Goal: Information Seeking & Learning: Learn about a topic

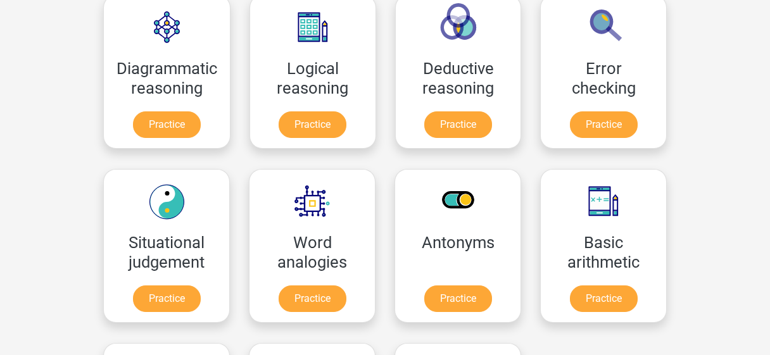
scroll to position [396, 0]
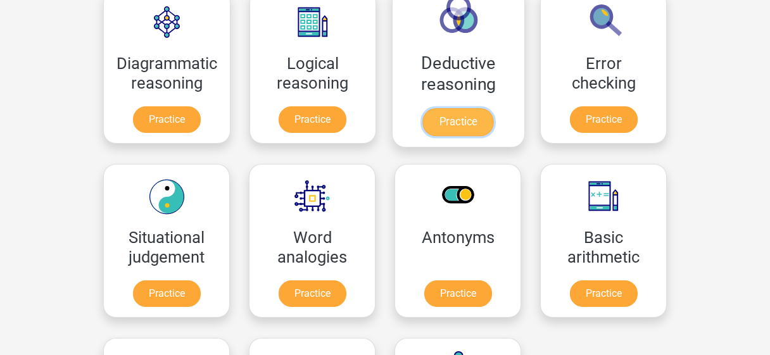
click at [471, 119] on link "Practice" at bounding box center [457, 122] width 71 height 28
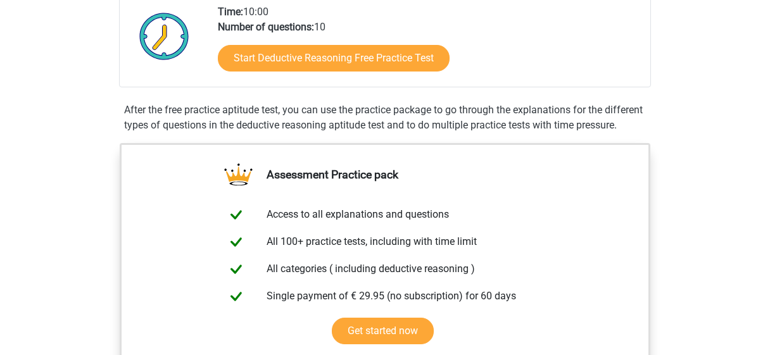
scroll to position [382, 0]
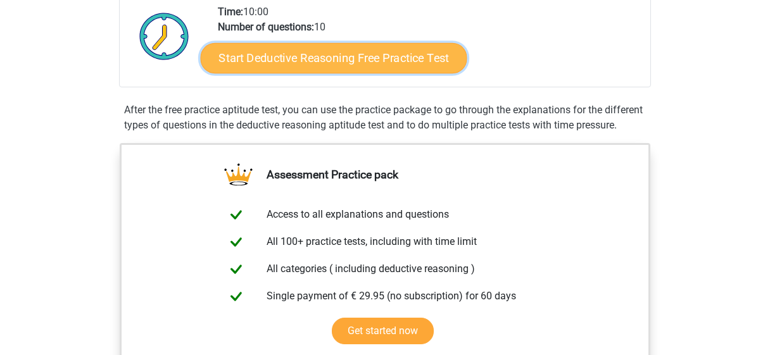
click at [375, 55] on link "Start Deductive Reasoning Free Practice Test" at bounding box center [334, 57] width 266 height 30
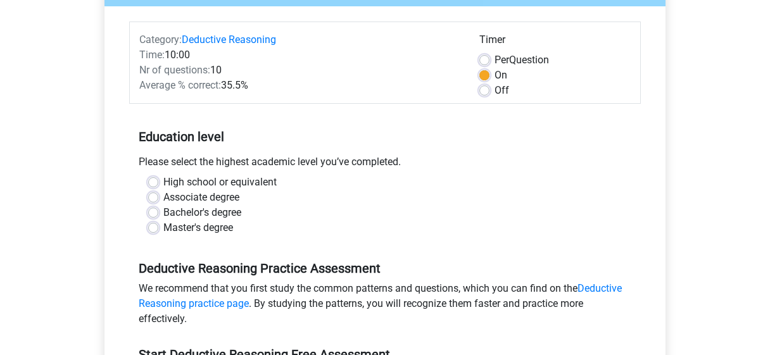
scroll to position [203, 0]
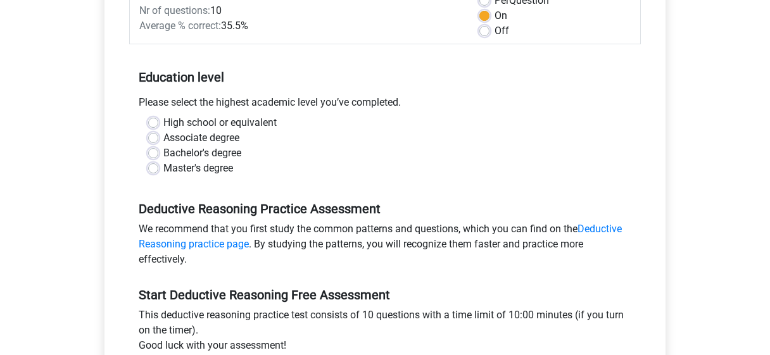
click at [219, 166] on label "Master's degree" at bounding box center [198, 168] width 70 height 15
click at [158, 166] on input "Master's degree" at bounding box center [153, 167] width 10 height 13
radio input "true"
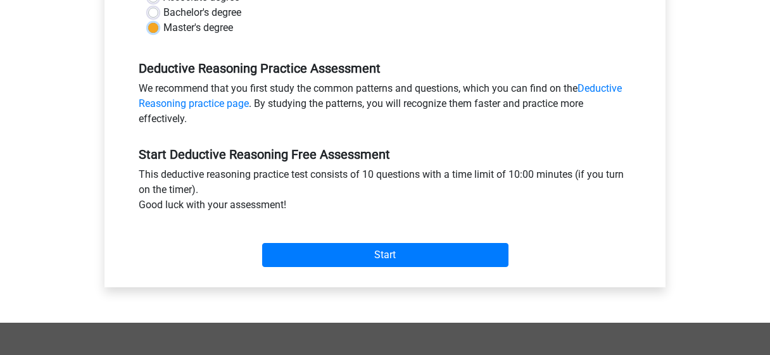
scroll to position [349, 0]
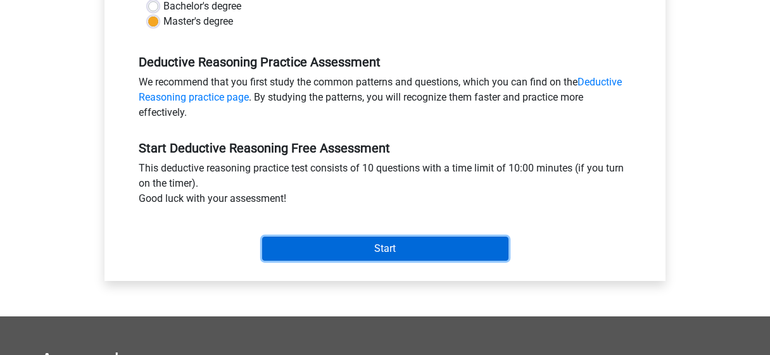
click at [305, 257] on input "Start" at bounding box center [385, 249] width 246 height 24
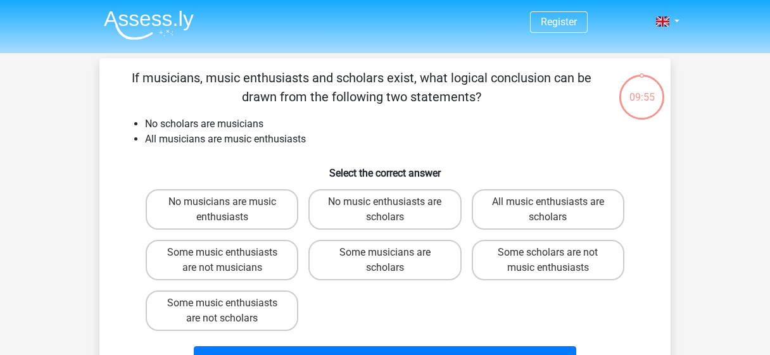
click at [154, 74] on p "If musicians, music enthusiasts and scholars exist, what logical conclusion can…" at bounding box center [361, 87] width 483 height 38
click at [141, 15] on img at bounding box center [149, 25] width 90 height 30
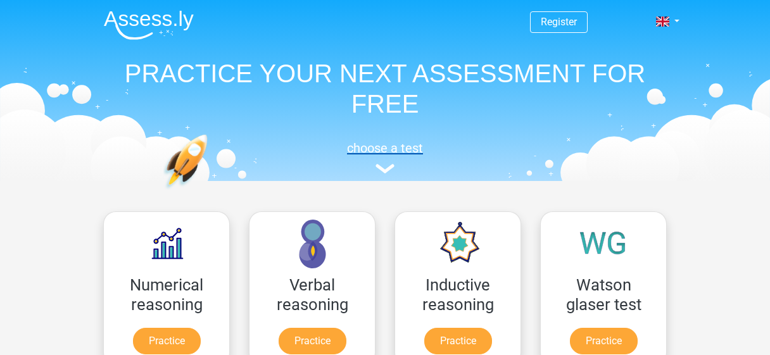
click at [389, 166] on img at bounding box center [384, 168] width 19 height 9
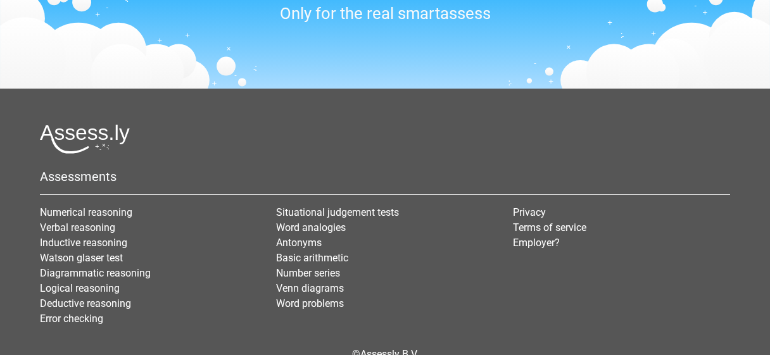
scroll to position [1198, 0]
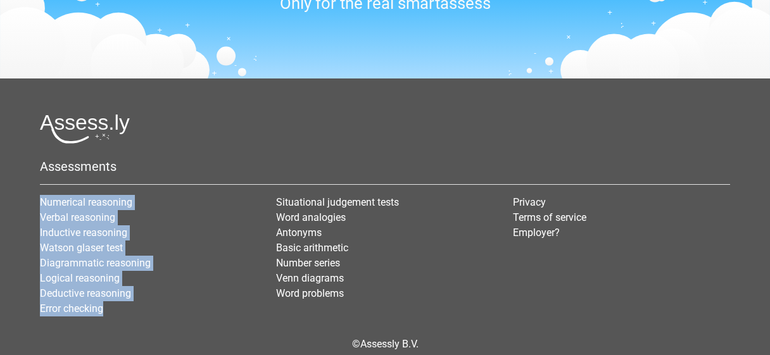
drag, startPoint x: 151, startPoint y: 302, endPoint x: 12, endPoint y: 194, distance: 176.4
click at [12, 194] on footer "Assessments Numerical reasoning Verbal reasoning Inductive reasoning Watson gla…" at bounding box center [385, 245] width 770 height 334
copy ul "Numerical reasoning Verbal reasoning Inductive reasoning Watson glaser test Dia…"
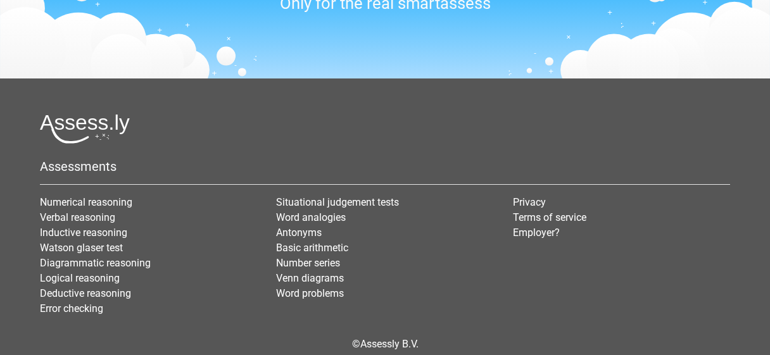
click at [393, 115] on div at bounding box center [385, 129] width 690 height 30
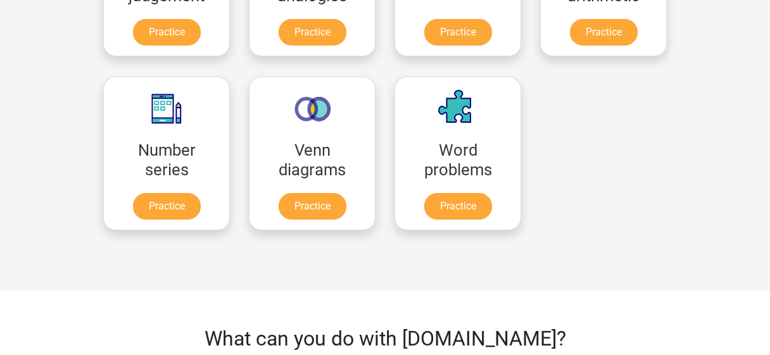
scroll to position [614, 0]
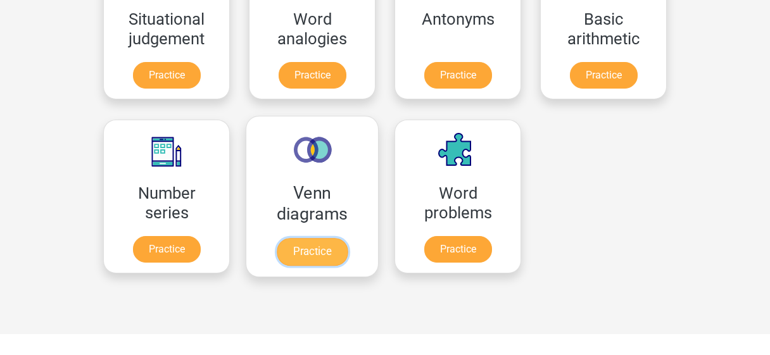
click at [342, 238] on link "Practice" at bounding box center [312, 252] width 71 height 28
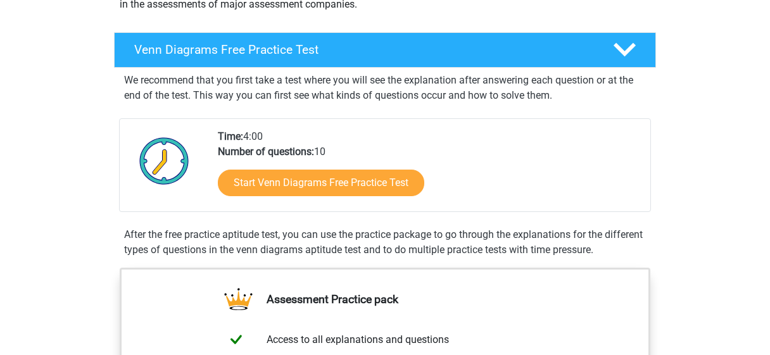
scroll to position [175, 0]
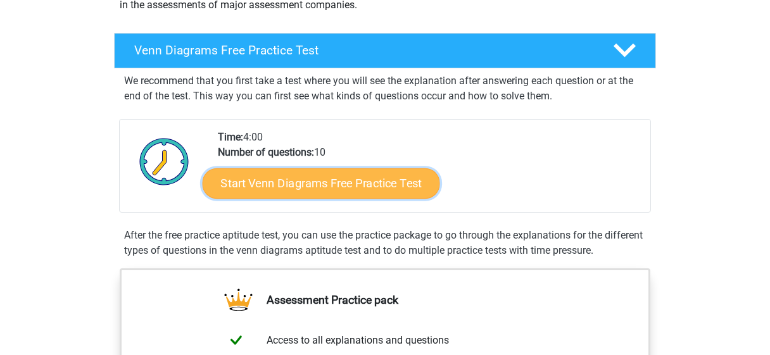
click at [342, 187] on link "Start Venn Diagrams Free Practice Test" at bounding box center [321, 183] width 237 height 30
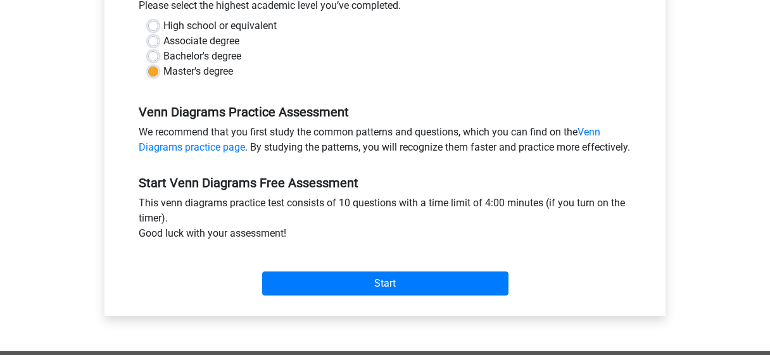
scroll to position [311, 0]
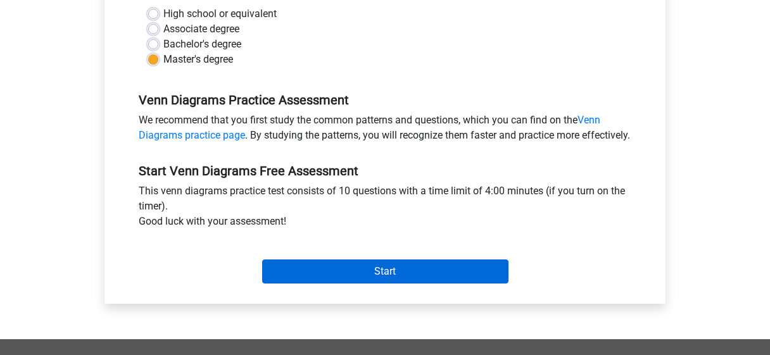
click at [312, 275] on div "Start" at bounding box center [384, 261] width 511 height 44
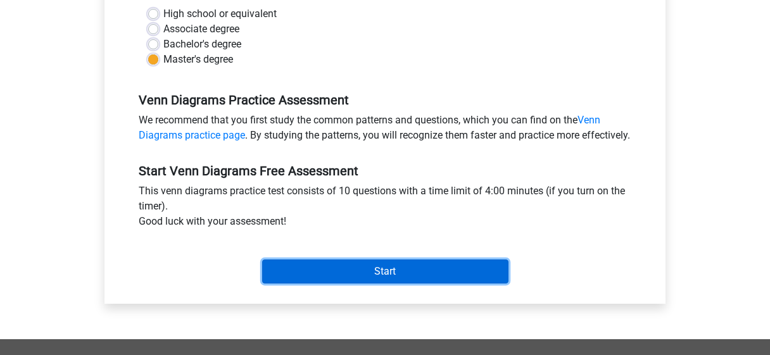
click at [318, 284] on input "Start" at bounding box center [385, 272] width 246 height 24
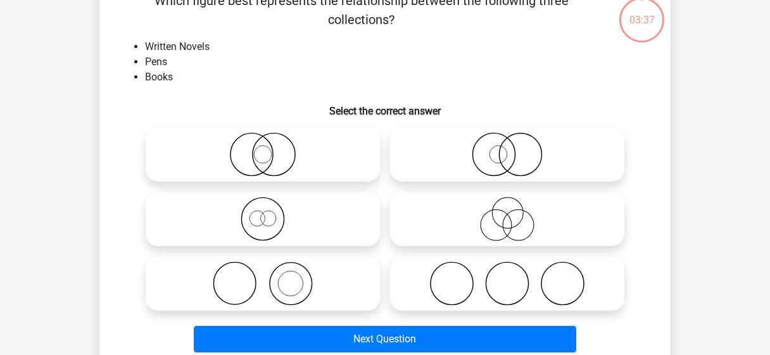
scroll to position [80, 0]
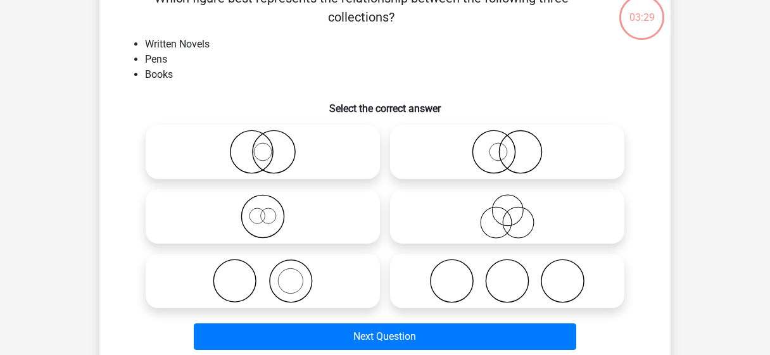
click at [479, 268] on icon at bounding box center [507, 281] width 224 height 44
click at [507, 268] on input "radio" at bounding box center [511, 270] width 8 height 8
radio input "true"
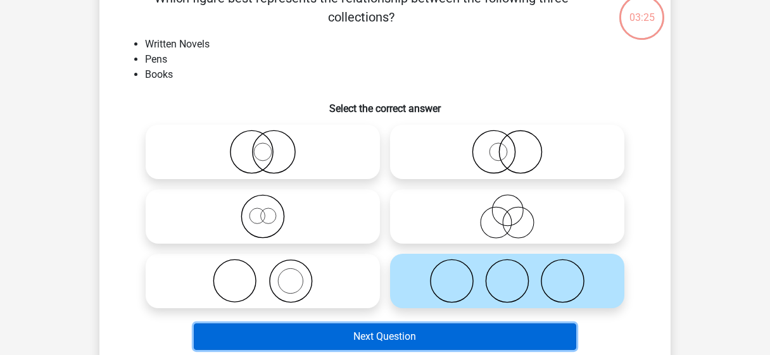
click at [460, 343] on button "Next Question" at bounding box center [385, 336] width 383 height 27
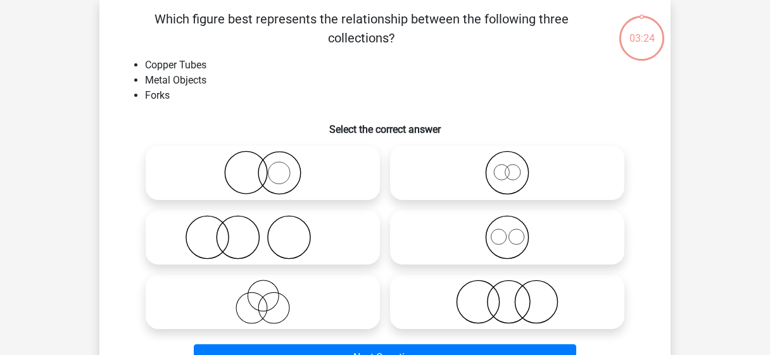
scroll to position [58, 0]
click at [511, 230] on input "radio" at bounding box center [511, 227] width 8 height 8
radio input "true"
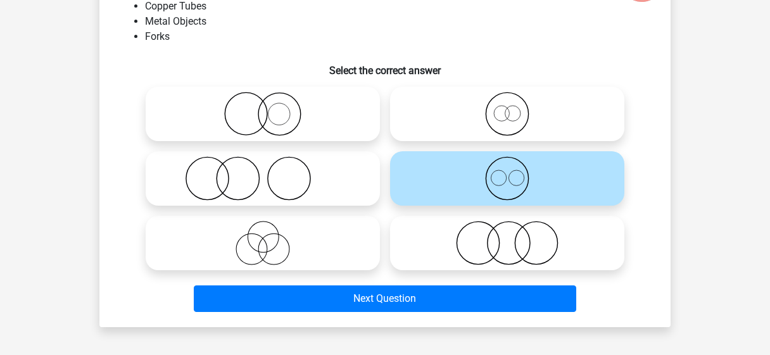
scroll to position [119, 0]
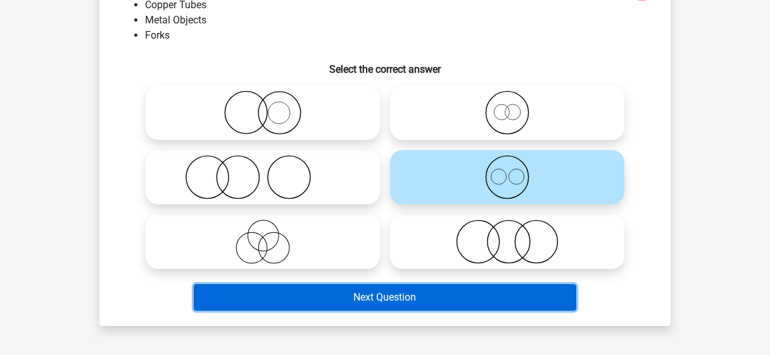
click at [475, 301] on button "Next Question" at bounding box center [385, 297] width 383 height 27
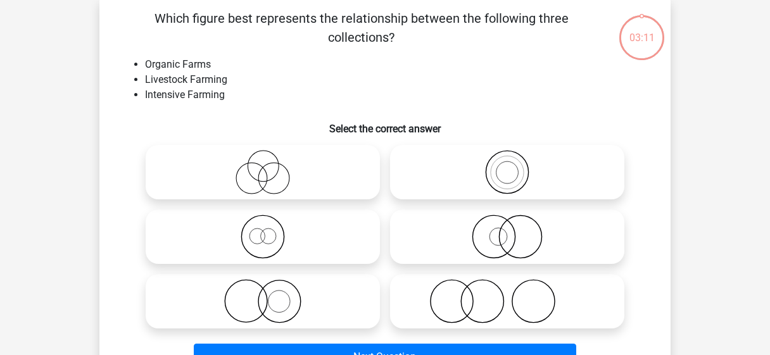
scroll to position [58, 0]
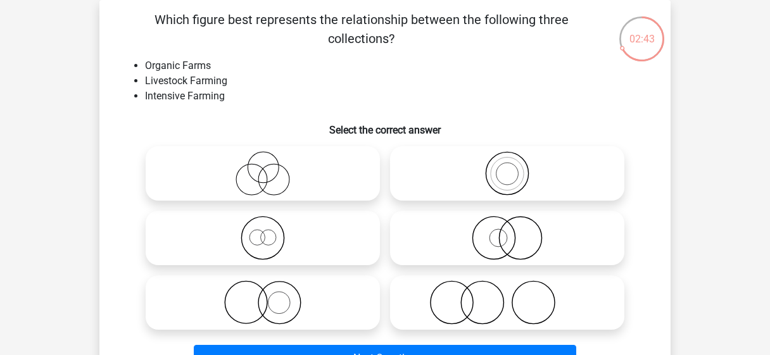
click at [312, 303] on icon at bounding box center [263, 302] width 224 height 44
click at [271, 296] on input "radio" at bounding box center [267, 292] width 8 height 8
radio input "true"
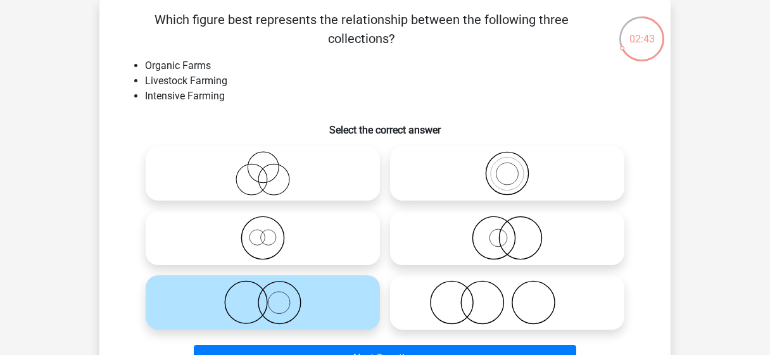
click at [312, 303] on icon at bounding box center [263, 302] width 224 height 44
click at [271, 296] on input "radio" at bounding box center [267, 292] width 8 height 8
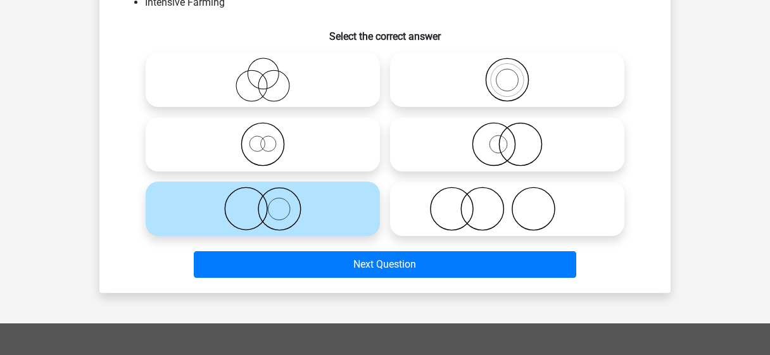
scroll to position [153, 0]
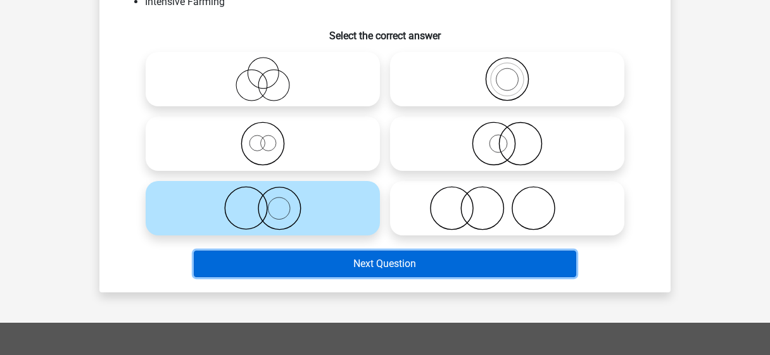
click at [343, 269] on button "Next Question" at bounding box center [385, 264] width 383 height 27
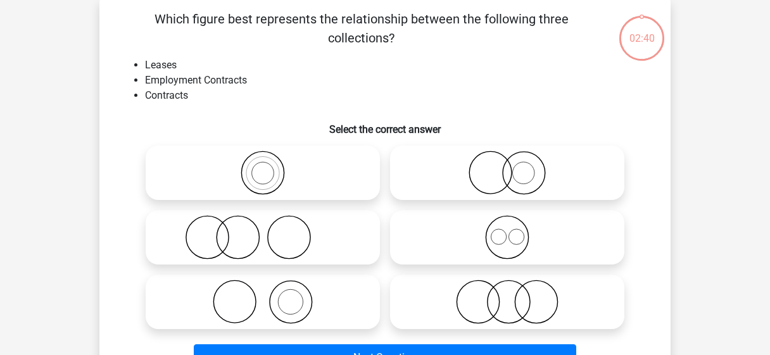
scroll to position [58, 0]
click at [516, 237] on icon at bounding box center [507, 238] width 224 height 44
click at [515, 232] on input "radio" at bounding box center [511, 227] width 8 height 8
radio input "true"
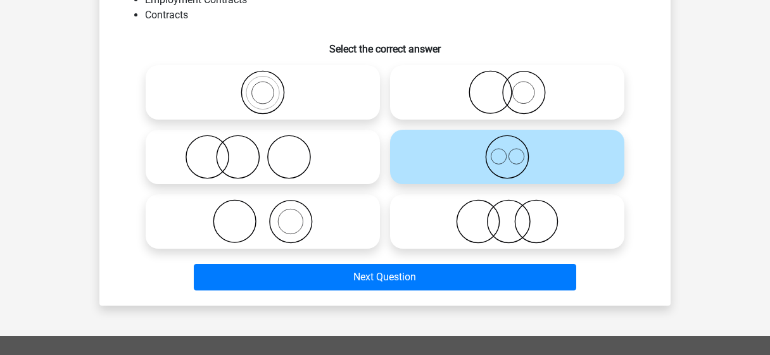
scroll to position [140, 0]
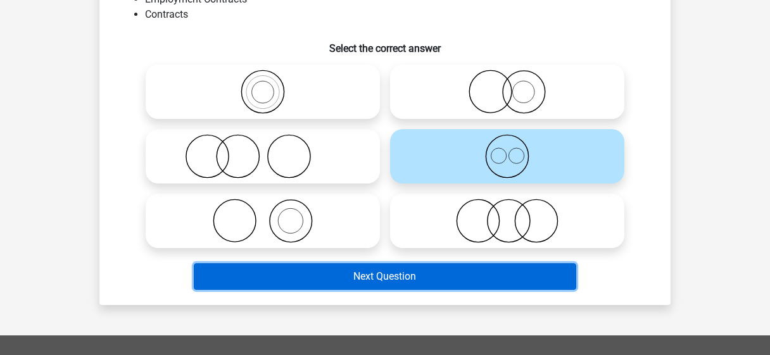
click at [407, 277] on button "Next Question" at bounding box center [385, 276] width 383 height 27
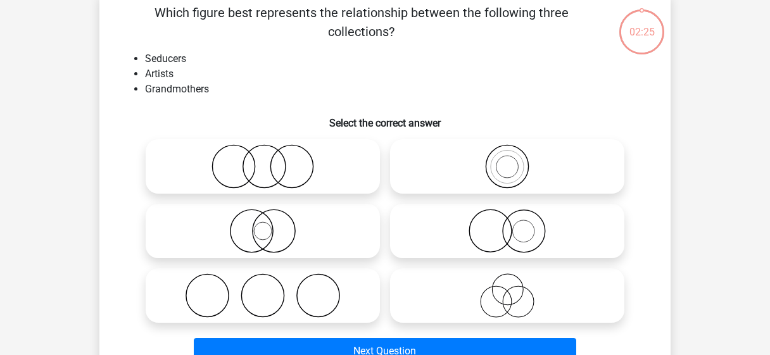
scroll to position [58, 0]
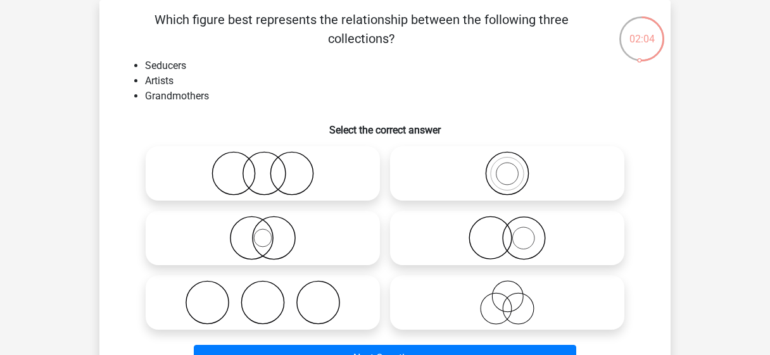
click at [473, 302] on icon at bounding box center [507, 302] width 224 height 44
click at [507, 296] on input "radio" at bounding box center [511, 292] width 8 height 8
radio input "true"
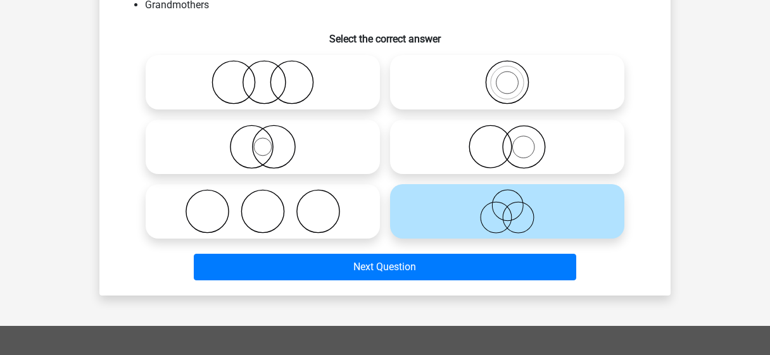
scroll to position [151, 0]
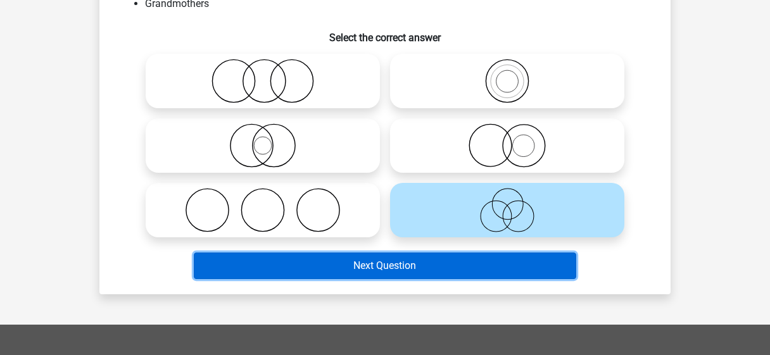
click at [480, 272] on button "Next Question" at bounding box center [385, 266] width 383 height 27
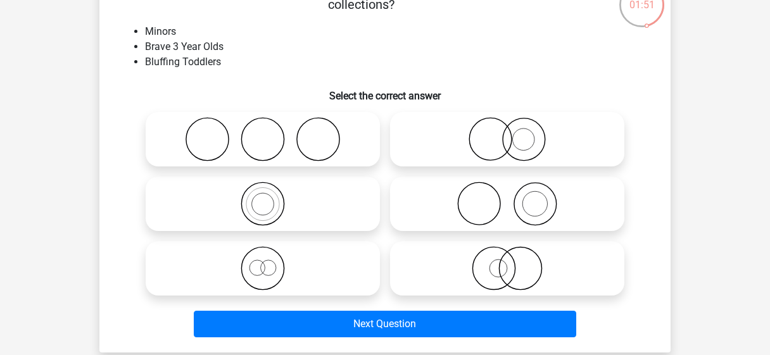
scroll to position [92, 0]
click at [313, 261] on icon at bounding box center [263, 268] width 224 height 44
click at [271, 261] on input "radio" at bounding box center [267, 258] width 8 height 8
radio input "true"
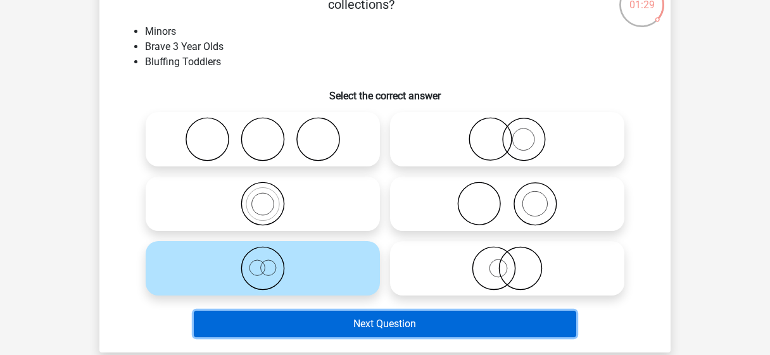
click at [327, 322] on button "Next Question" at bounding box center [385, 324] width 383 height 27
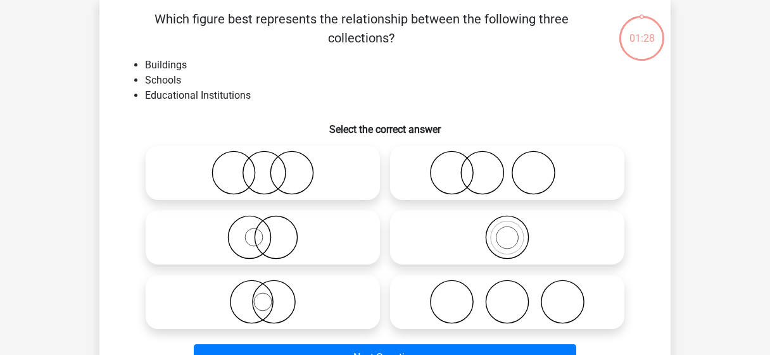
scroll to position [58, 0]
click at [310, 295] on icon at bounding box center [263, 302] width 224 height 44
click at [271, 295] on input "radio" at bounding box center [267, 292] width 8 height 8
radio input "true"
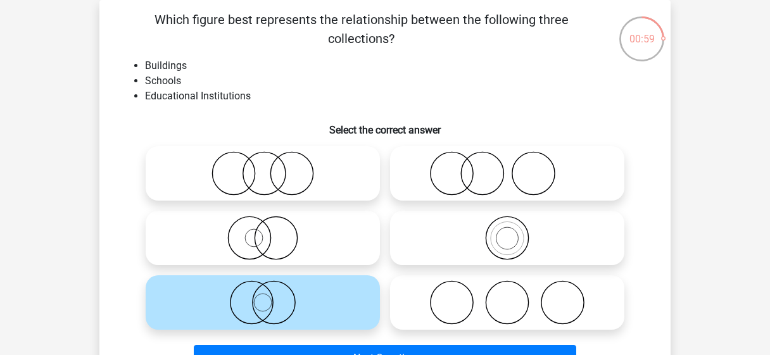
scroll to position [156, 0]
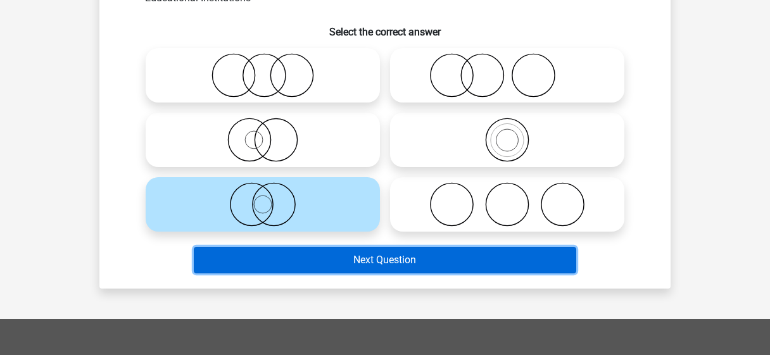
click at [338, 254] on button "Next Question" at bounding box center [385, 260] width 383 height 27
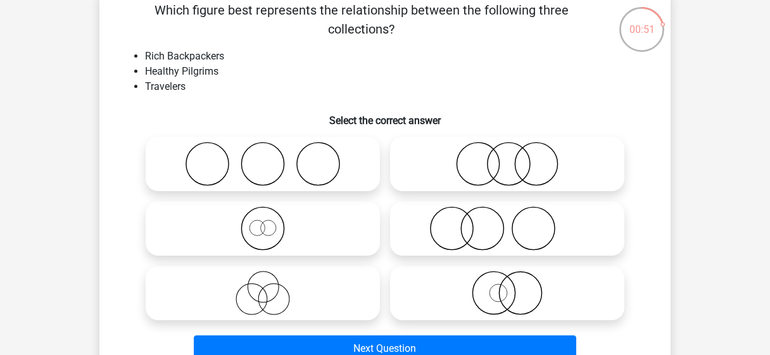
scroll to position [68, 0]
click at [342, 240] on icon at bounding box center [263, 228] width 224 height 44
click at [271, 222] on input "radio" at bounding box center [267, 218] width 8 height 8
radio input "true"
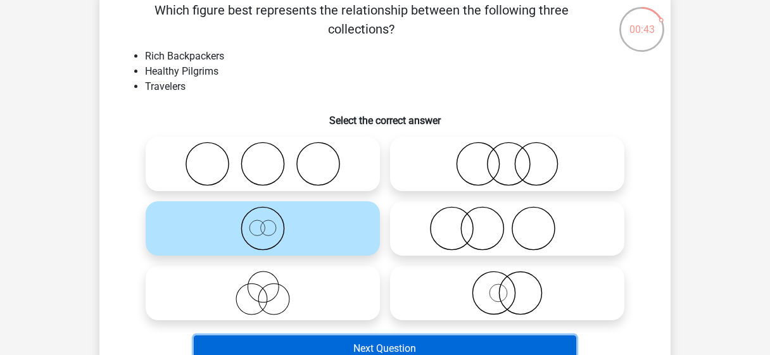
click at [332, 347] on button "Next Question" at bounding box center [385, 348] width 383 height 27
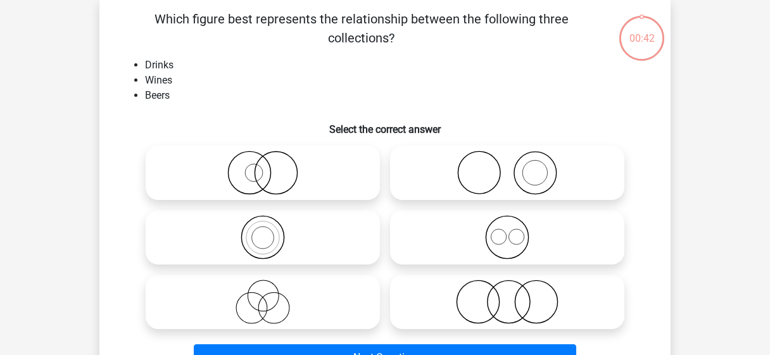
scroll to position [58, 0]
click at [472, 245] on icon at bounding box center [507, 238] width 224 height 44
click at [507, 232] on input "radio" at bounding box center [511, 227] width 8 height 8
radio input "true"
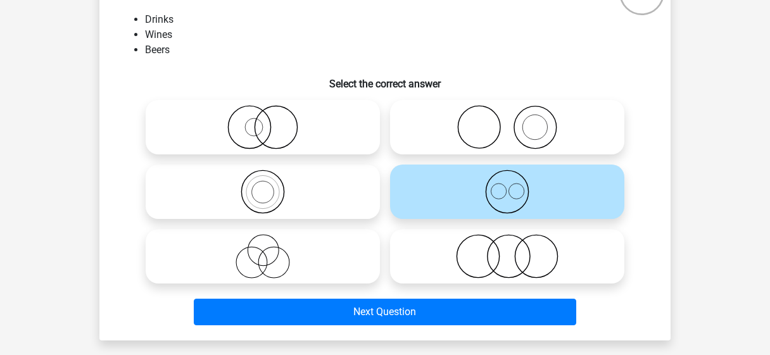
scroll to position [107, 0]
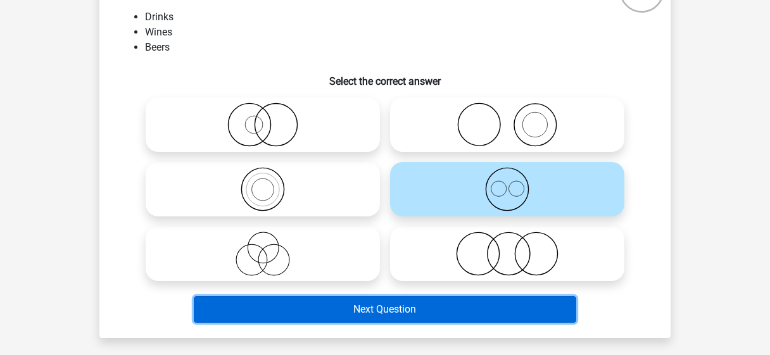
click at [438, 307] on button "Next Question" at bounding box center [385, 309] width 383 height 27
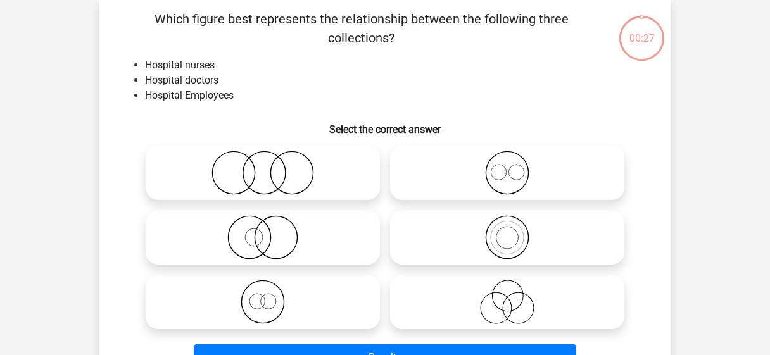
scroll to position [58, 0]
click at [437, 180] on icon at bounding box center [507, 173] width 224 height 44
click at [507, 167] on input "radio" at bounding box center [511, 163] width 8 height 8
radio input "true"
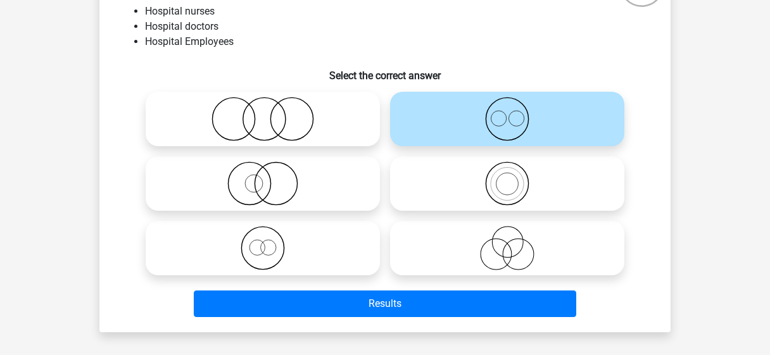
scroll to position [113, 0]
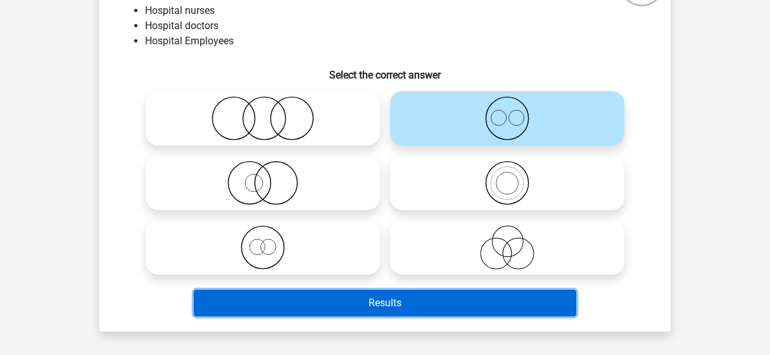
click at [412, 298] on button "Results" at bounding box center [385, 303] width 383 height 27
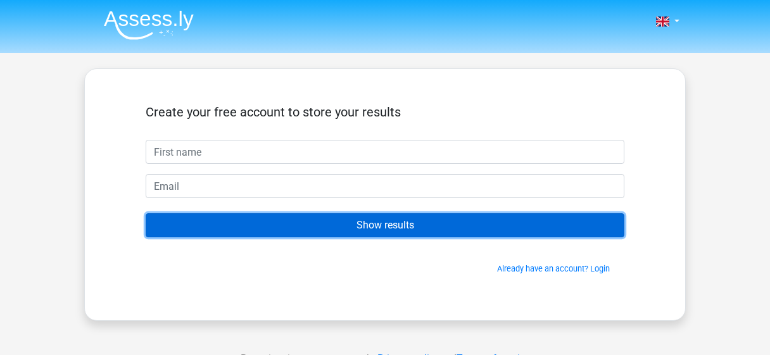
click at [441, 230] on input "Show results" at bounding box center [385, 225] width 479 height 24
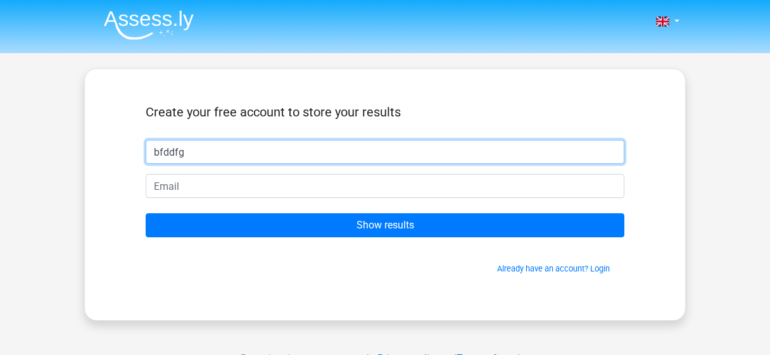
type input "bfddfg"
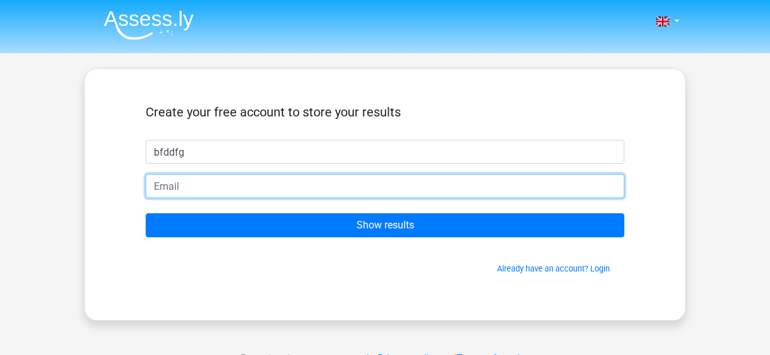
click at [460, 189] on input "email" at bounding box center [385, 186] width 479 height 24
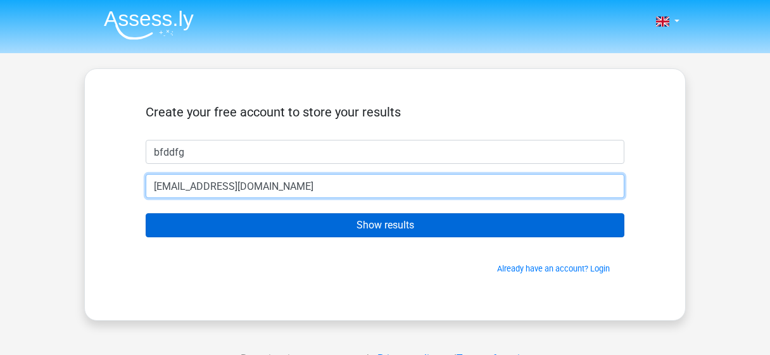
type input "[EMAIL_ADDRESS][DOMAIN_NAME]"
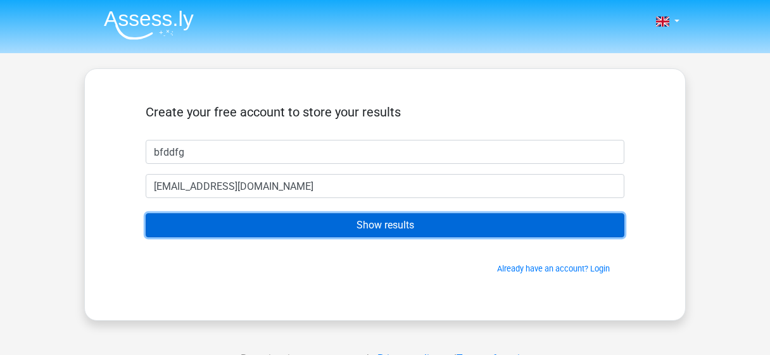
click at [420, 229] on input "Show results" at bounding box center [385, 225] width 479 height 24
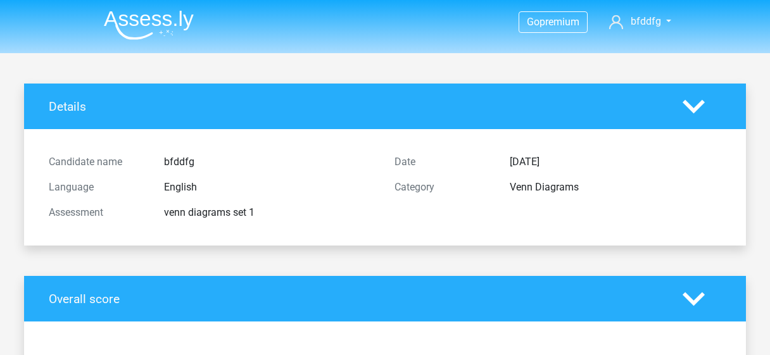
click at [124, 18] on img at bounding box center [149, 25] width 90 height 30
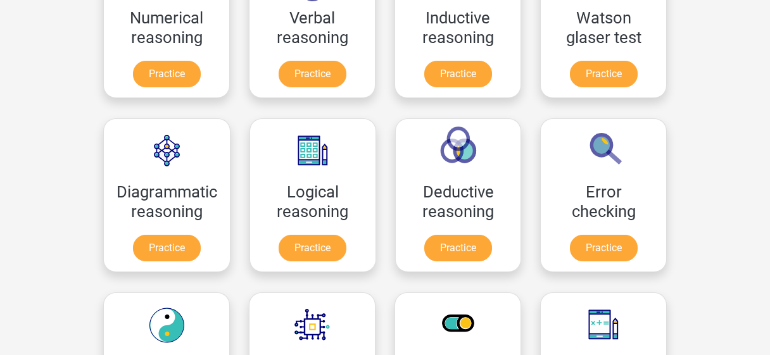
scroll to position [268, 0]
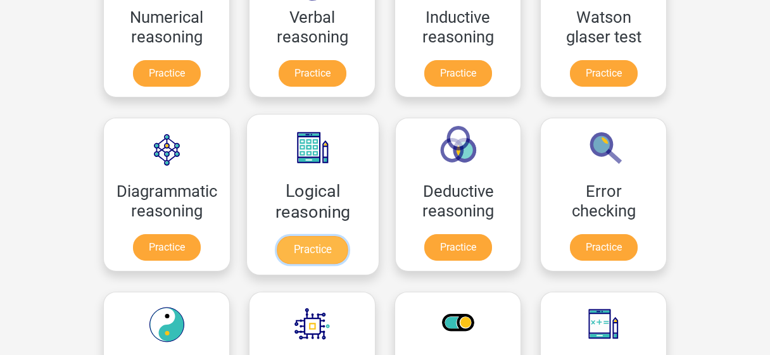
click at [297, 236] on link "Practice" at bounding box center [312, 250] width 71 height 28
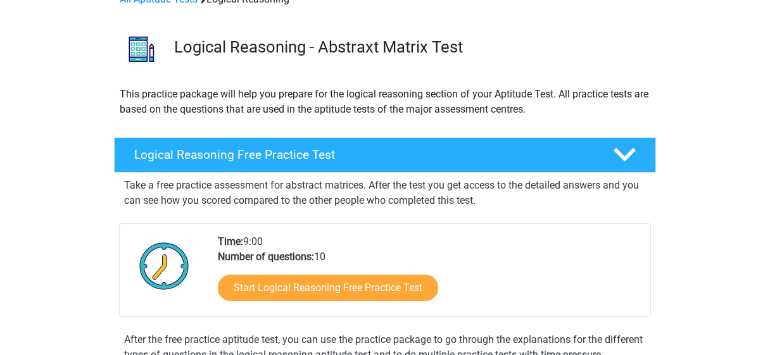
scroll to position [72, 0]
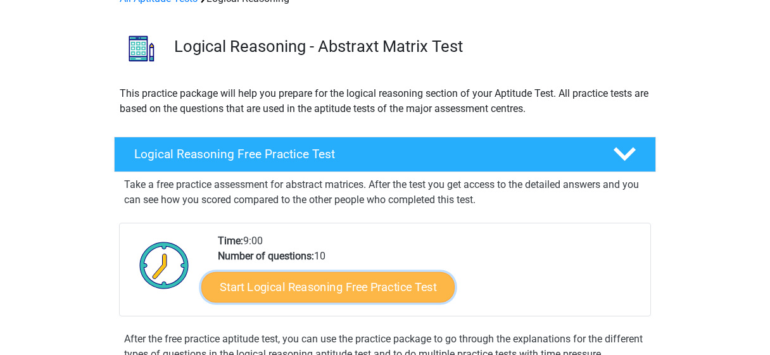
click at [308, 293] on link "Start Logical Reasoning Free Practice Test" at bounding box center [327, 287] width 253 height 30
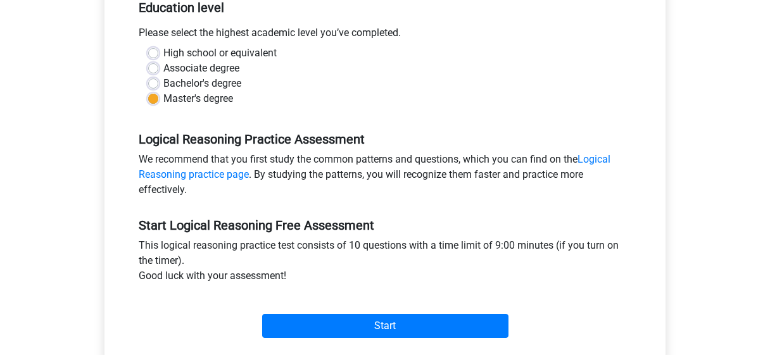
scroll to position [274, 0]
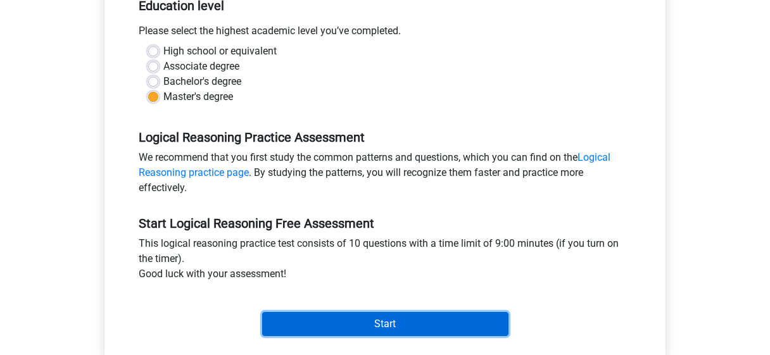
click at [339, 318] on input "Start" at bounding box center [385, 324] width 246 height 24
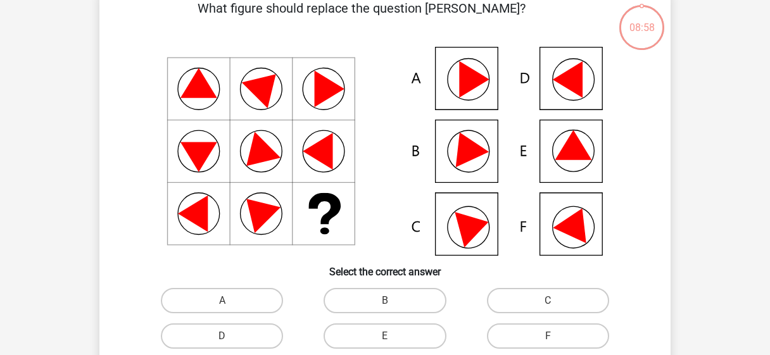
scroll to position [70, 0]
click at [392, 346] on label "E" at bounding box center [384, 335] width 122 height 25
click at [392, 344] on input "E" at bounding box center [389, 340] width 8 height 8
radio input "true"
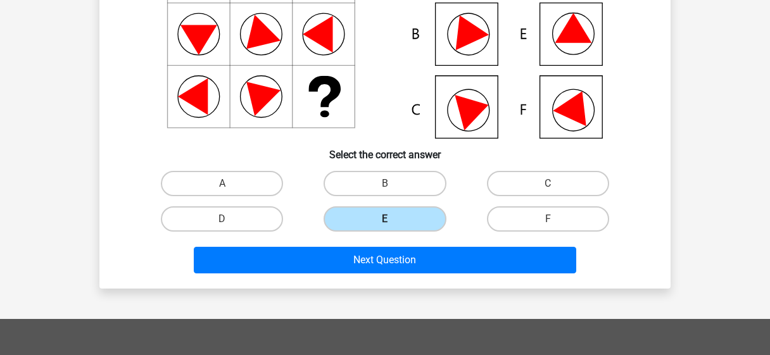
scroll to position [192, 0]
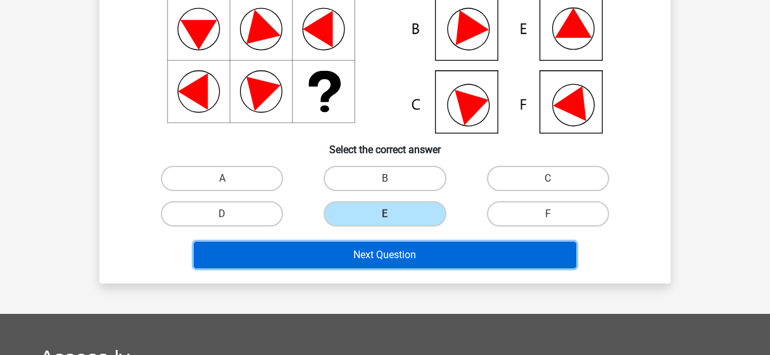
click at [437, 250] on button "Next Question" at bounding box center [385, 255] width 383 height 27
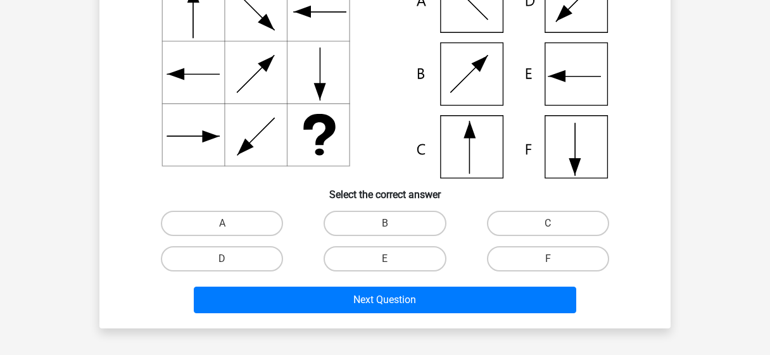
scroll to position [151, 0]
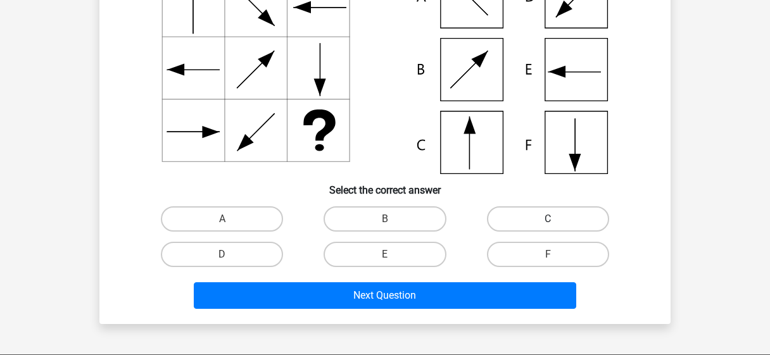
click at [501, 213] on label "C" at bounding box center [548, 218] width 122 height 25
click at [548, 219] on input "C" at bounding box center [552, 223] width 8 height 8
radio input "true"
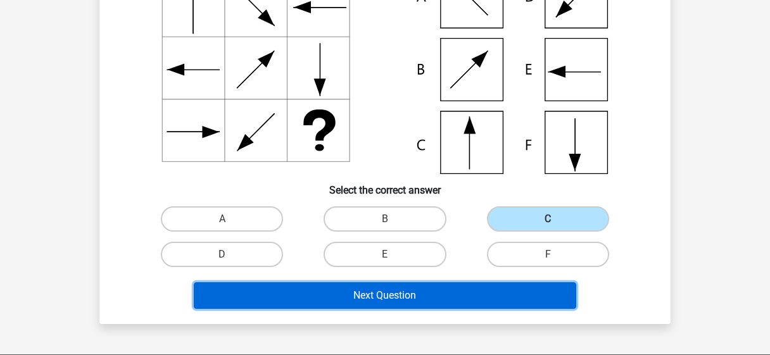
click at [415, 302] on button "Next Question" at bounding box center [385, 295] width 383 height 27
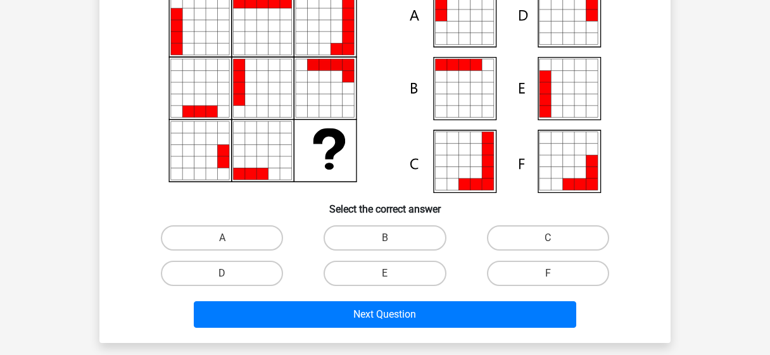
scroll to position [134, 0]
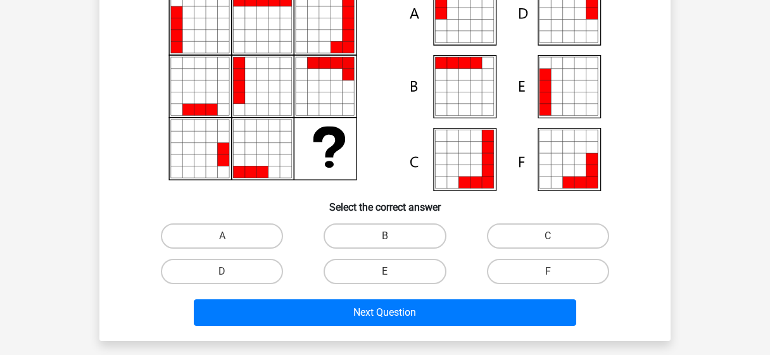
click at [223, 237] on input "A" at bounding box center [226, 240] width 8 height 8
radio input "true"
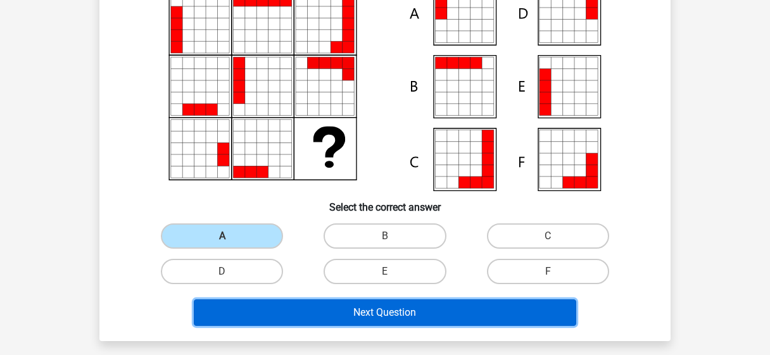
click at [261, 307] on button "Next Question" at bounding box center [385, 312] width 383 height 27
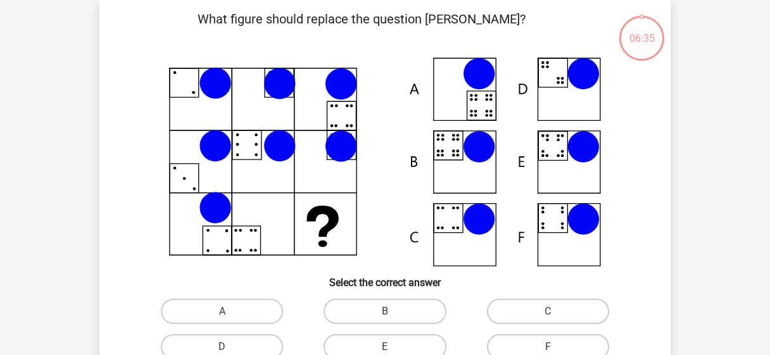
scroll to position [58, 0]
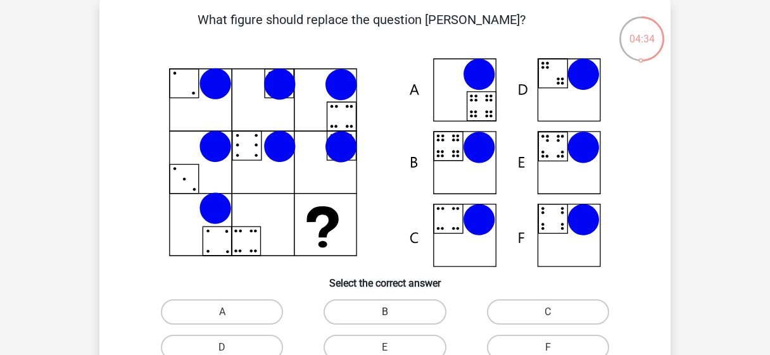
click at [402, 318] on label "B" at bounding box center [384, 311] width 122 height 25
click at [393, 318] on input "B" at bounding box center [389, 316] width 8 height 8
radio input "true"
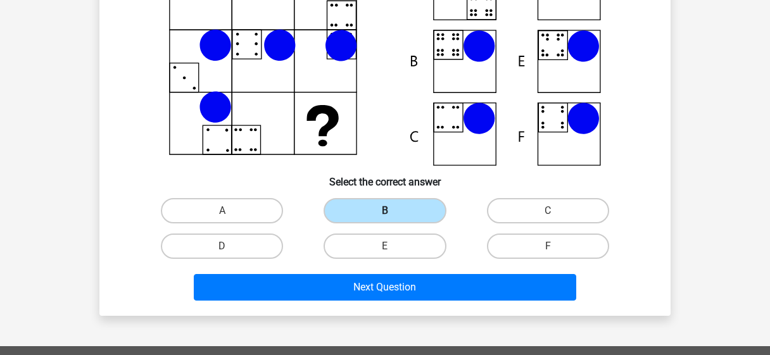
scroll to position [161, 0]
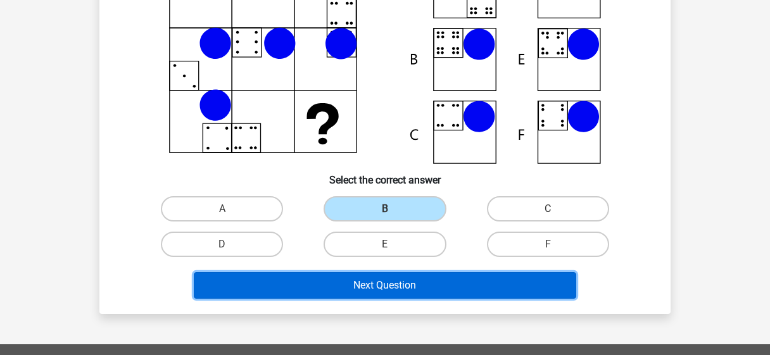
click at [422, 280] on button "Next Question" at bounding box center [385, 285] width 383 height 27
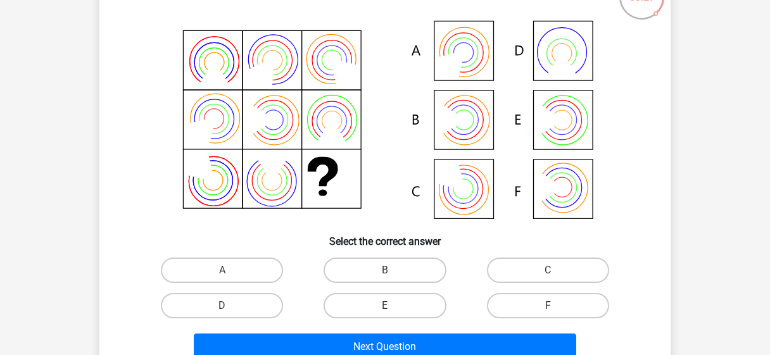
scroll to position [102, 0]
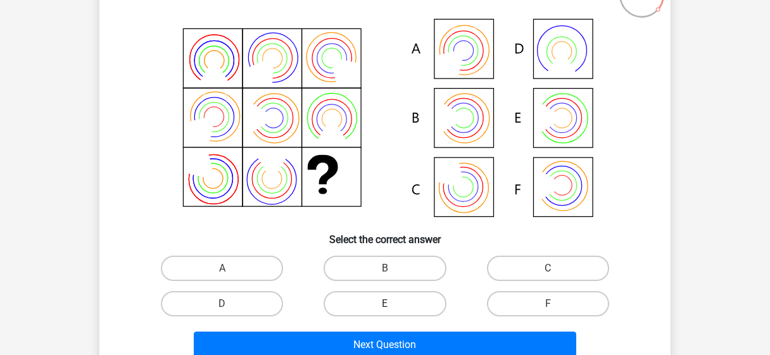
click at [387, 299] on label "E" at bounding box center [384, 303] width 122 height 25
click at [387, 304] on input "E" at bounding box center [389, 308] width 8 height 8
radio input "true"
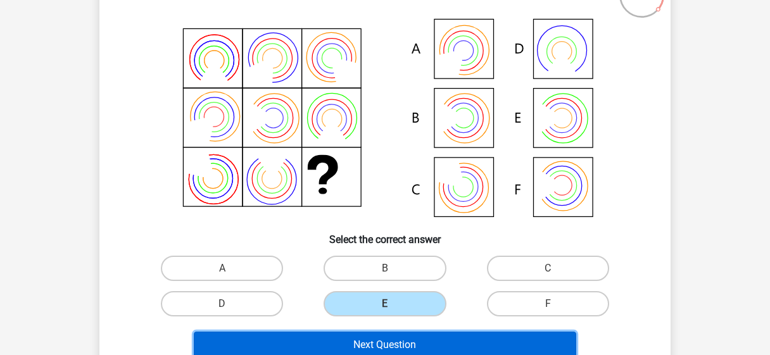
click at [385, 337] on button "Next Question" at bounding box center [385, 345] width 383 height 27
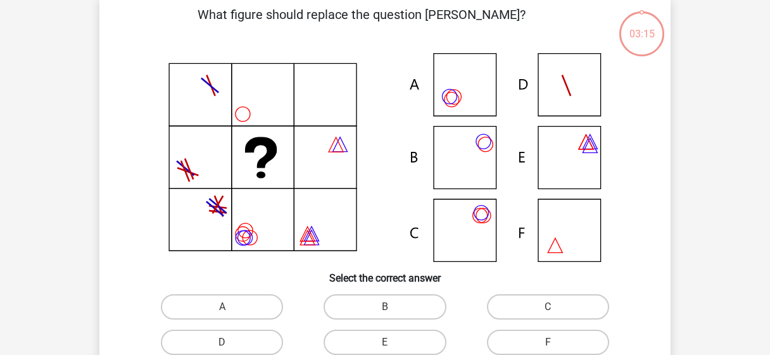
scroll to position [58, 0]
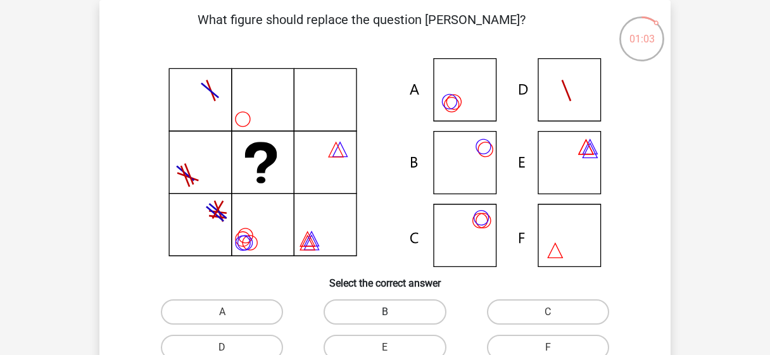
click at [395, 323] on label "B" at bounding box center [384, 311] width 122 height 25
click at [393, 320] on input "B" at bounding box center [389, 316] width 8 height 8
radio input "true"
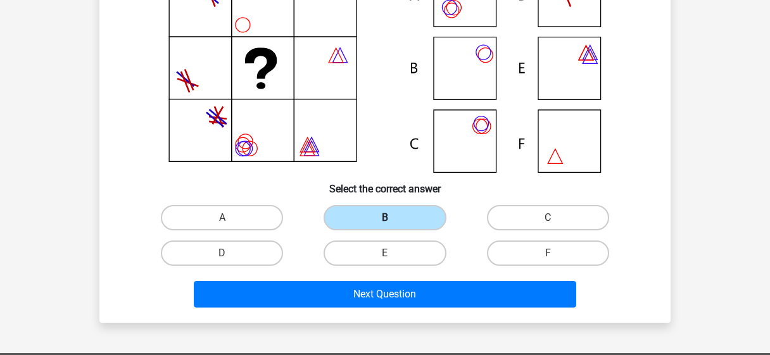
scroll to position [154, 0]
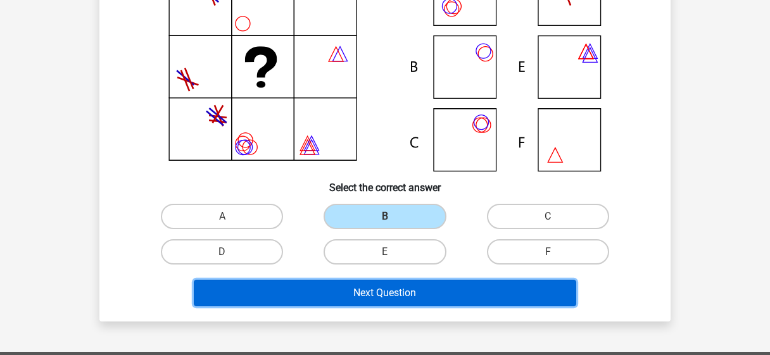
click at [418, 290] on button "Next Question" at bounding box center [385, 293] width 383 height 27
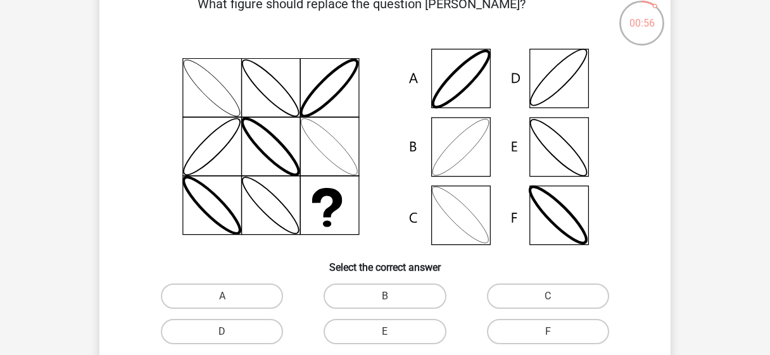
scroll to position [76, 0]
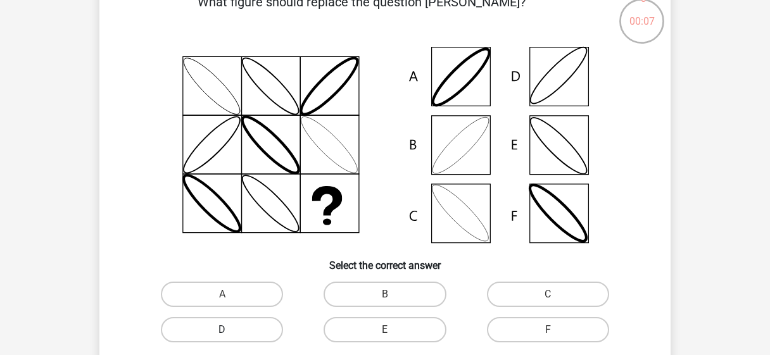
click at [271, 332] on label "D" at bounding box center [222, 329] width 122 height 25
click at [230, 332] on input "D" at bounding box center [226, 334] width 8 height 8
radio input "true"
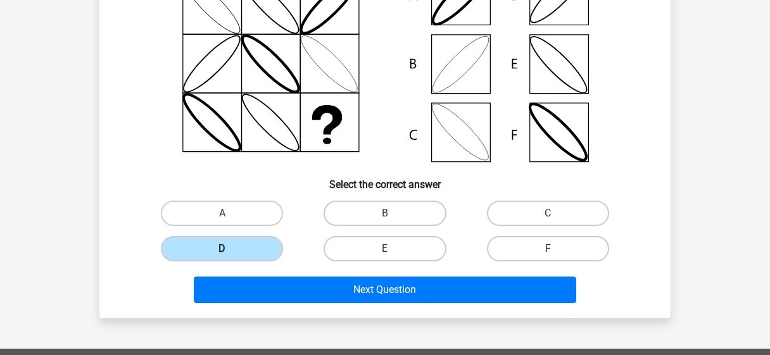
scroll to position [165, 0]
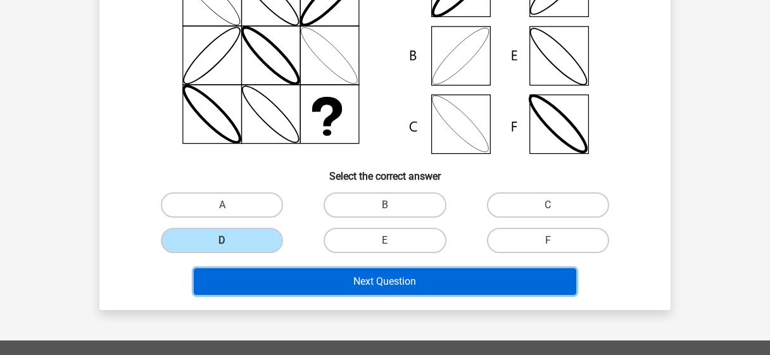
click at [297, 292] on button "Next Question" at bounding box center [385, 281] width 383 height 27
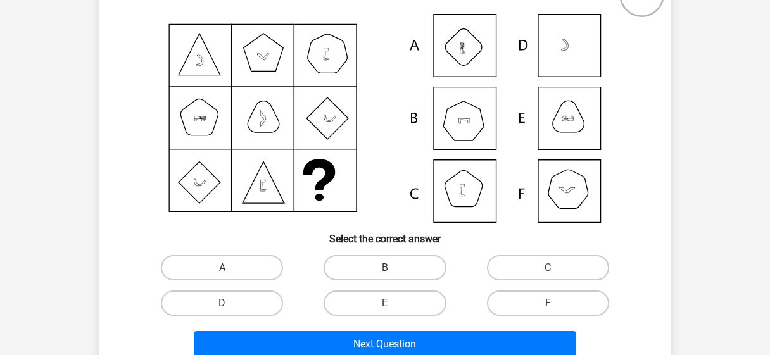
scroll to position [104, 0]
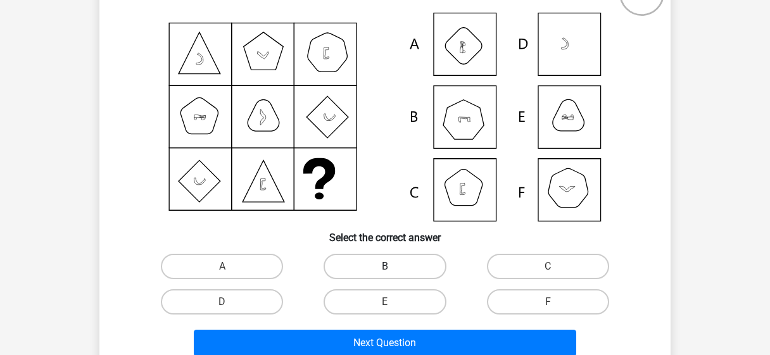
click at [369, 263] on label "B" at bounding box center [384, 266] width 122 height 25
click at [385, 266] on input "B" at bounding box center [389, 270] width 8 height 8
radio input "true"
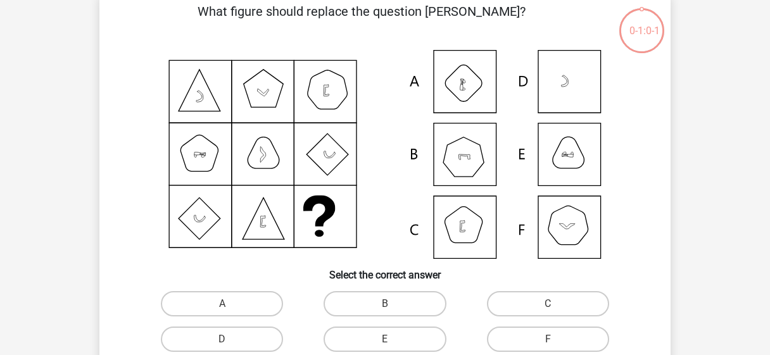
scroll to position [67, 0]
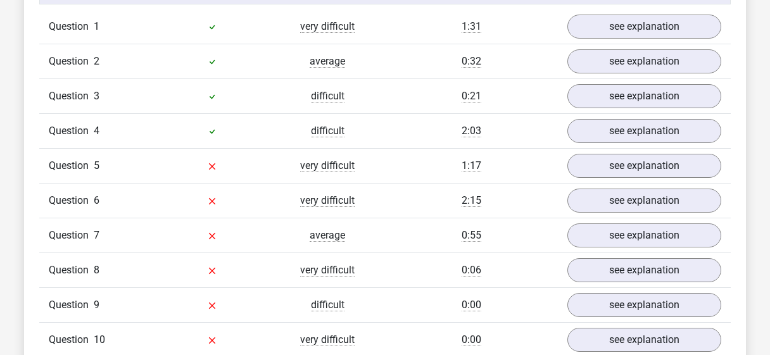
scroll to position [1058, 0]
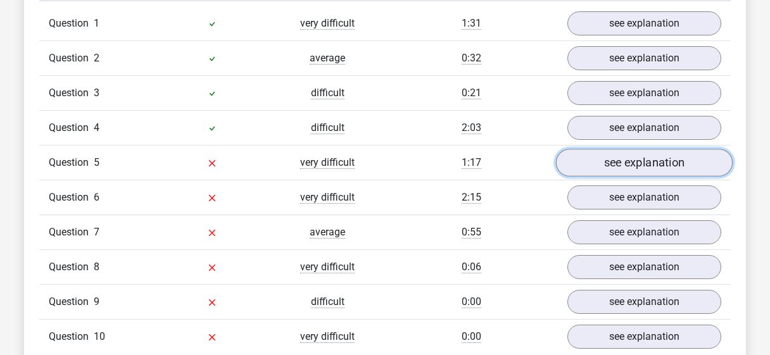
click at [616, 155] on link "see explanation" at bounding box center [644, 163] width 177 height 28
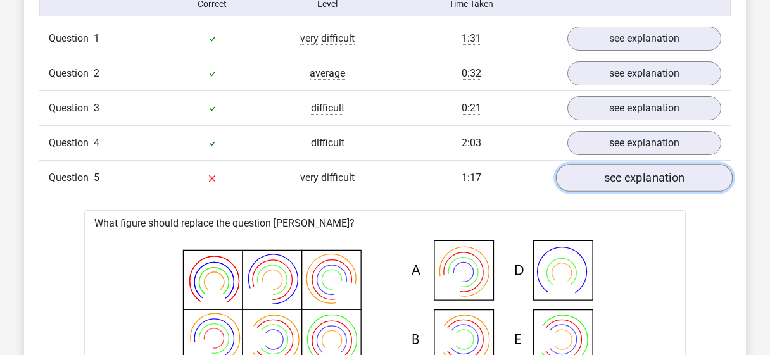
scroll to position [1042, 0]
click at [617, 179] on link "see explanation" at bounding box center [644, 179] width 177 height 28
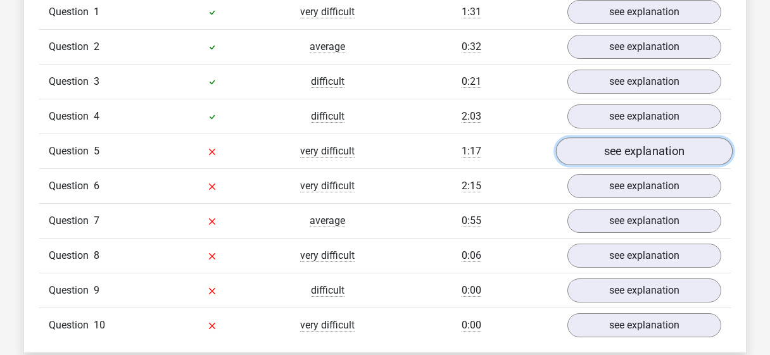
scroll to position [1070, 0]
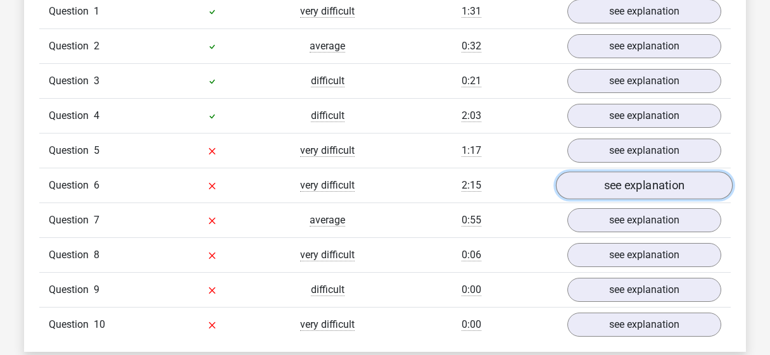
click at [629, 185] on link "see explanation" at bounding box center [644, 186] width 177 height 28
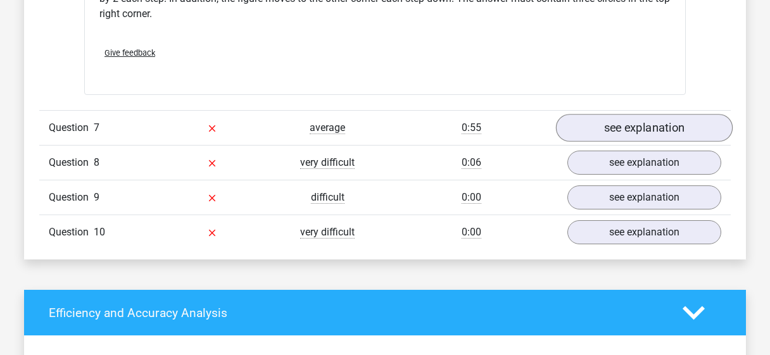
scroll to position [1688, 0]
click at [634, 126] on link "see explanation" at bounding box center [644, 129] width 177 height 28
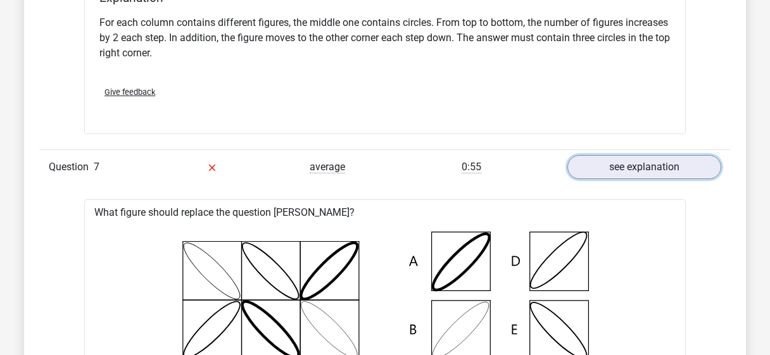
scroll to position [1609, 0]
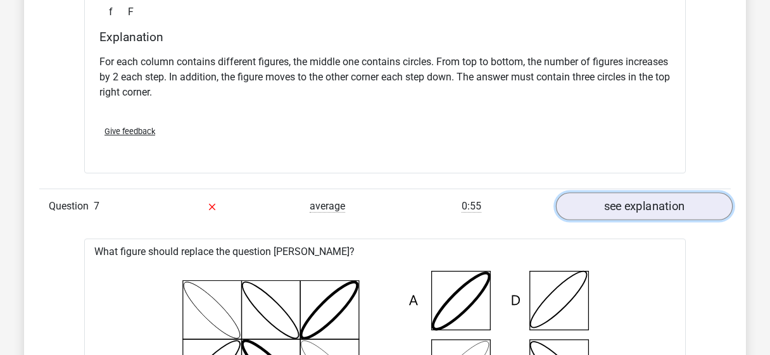
click at [614, 210] on link "see explanation" at bounding box center [644, 207] width 177 height 28
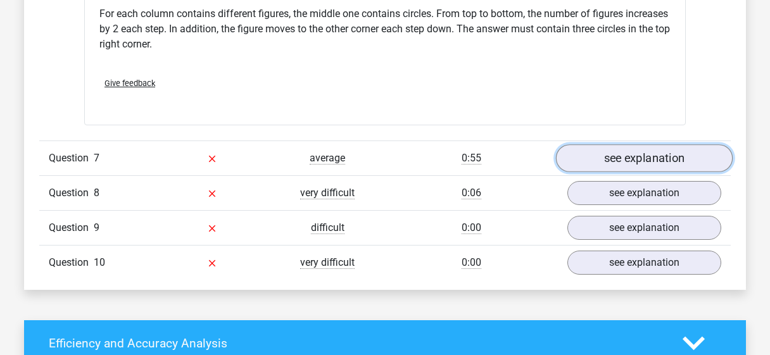
scroll to position [1663, 0]
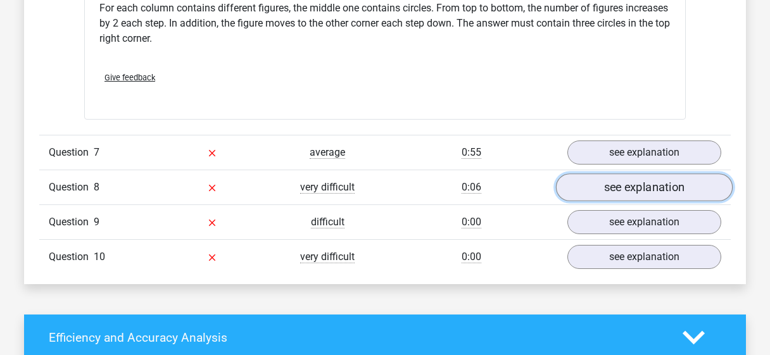
click at [641, 177] on link "see explanation" at bounding box center [644, 188] width 177 height 28
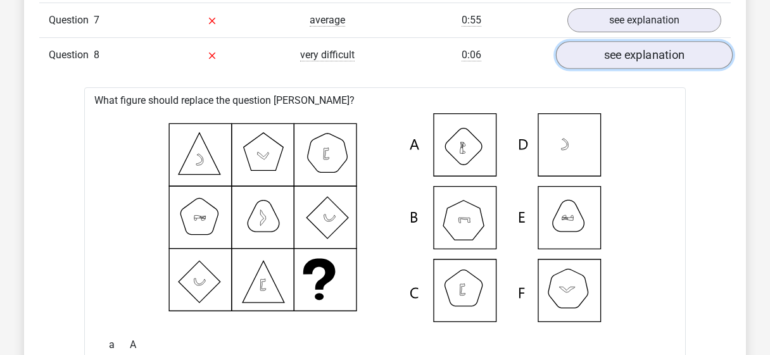
scroll to position [1787, 0]
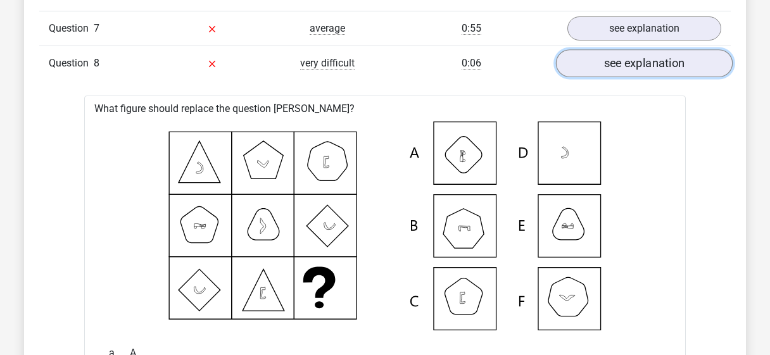
click at [685, 59] on link "see explanation" at bounding box center [644, 64] width 177 height 28
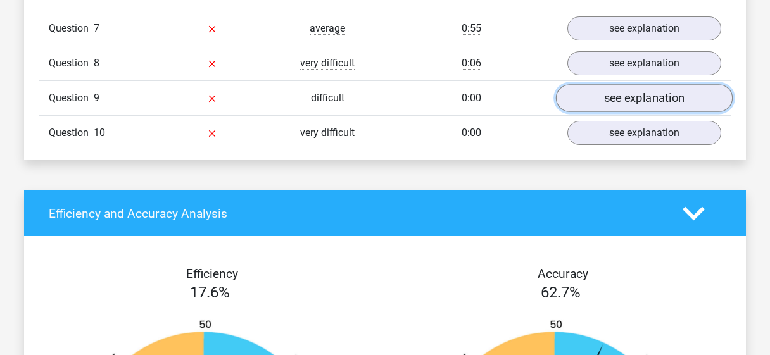
click at [670, 97] on link "see explanation" at bounding box center [644, 99] width 177 height 28
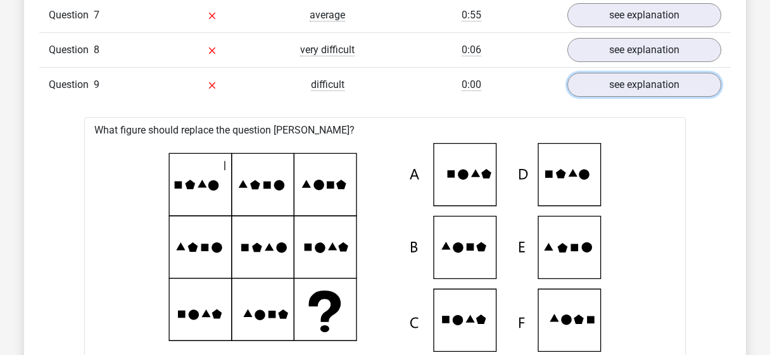
scroll to position [1799, 0]
